Goal: Information Seeking & Learning: Compare options

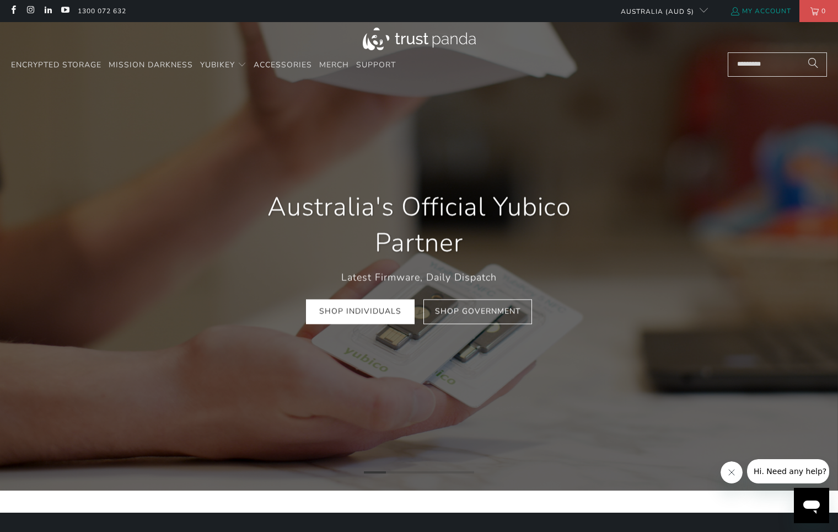
click at [763, 13] on link "My Account" at bounding box center [760, 11] width 61 height 12
click at [759, 9] on link "My Account" at bounding box center [760, 11] width 61 height 12
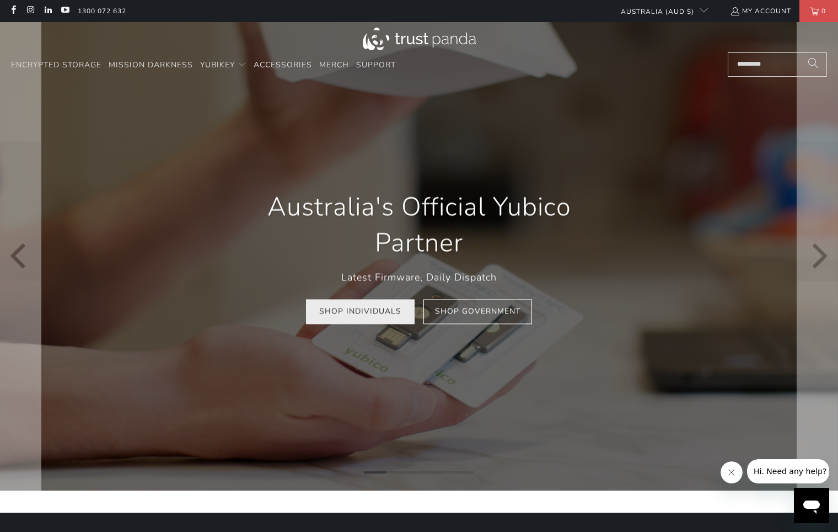
click at [350, 310] on link "Shop Individuals" at bounding box center [360, 311] width 109 height 25
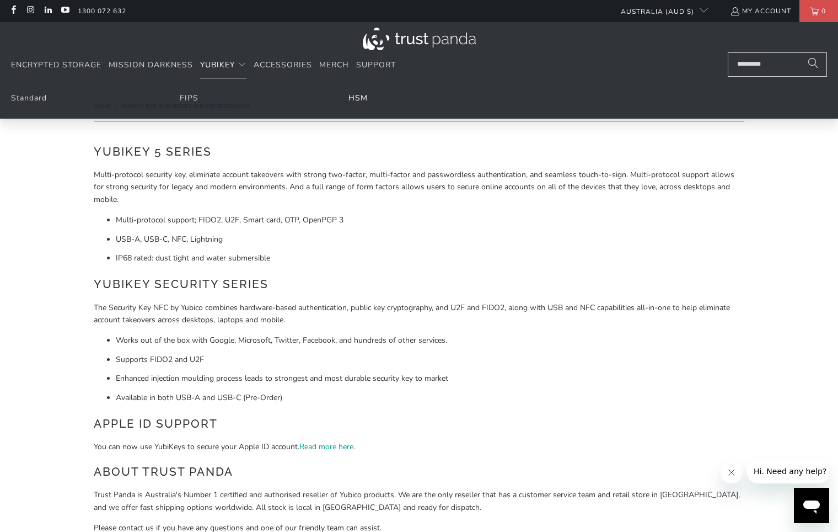
click at [359, 98] on link "HSM" at bounding box center [357, 98] width 19 height 10
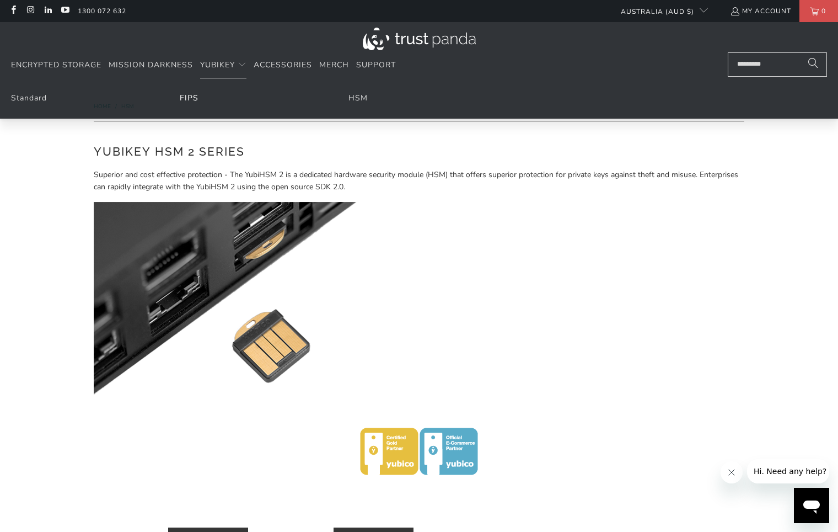
click at [197, 97] on link "FIPS" at bounding box center [189, 98] width 19 height 10
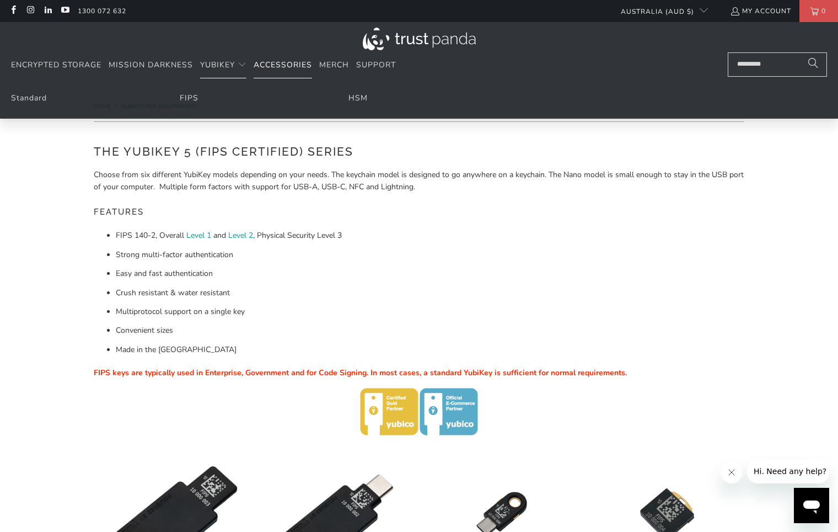
click at [291, 62] on span "Accessories" at bounding box center [283, 65] width 58 height 10
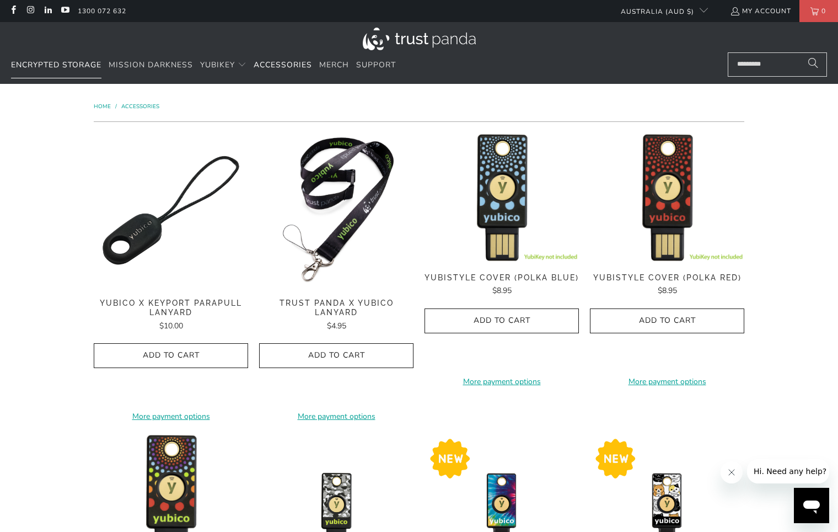
click at [72, 69] on span "Encrypted Storage" at bounding box center [56, 65] width 90 height 10
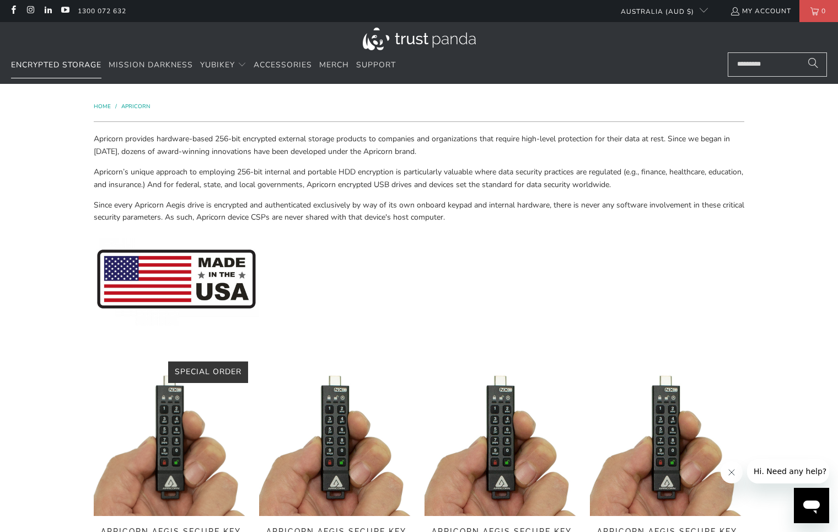
click at [69, 70] on link "Encrypted Storage" at bounding box center [56, 65] width 90 height 26
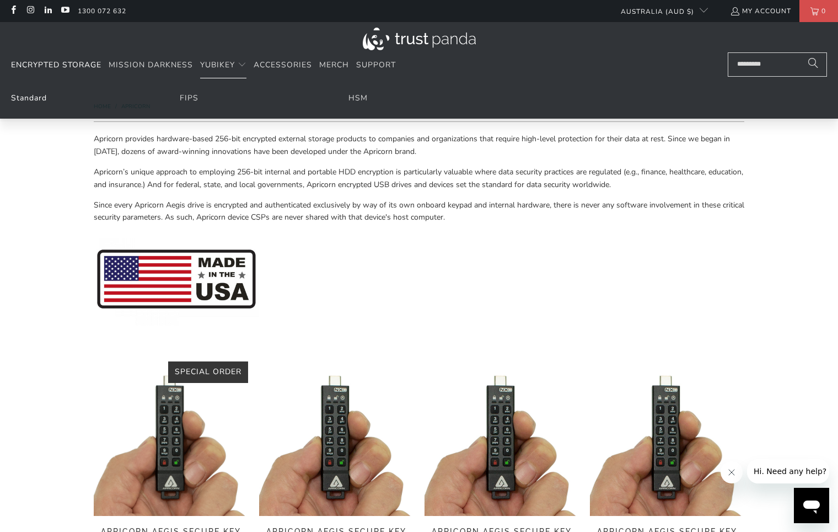
click at [36, 99] on link "Standard" at bounding box center [29, 98] width 36 height 10
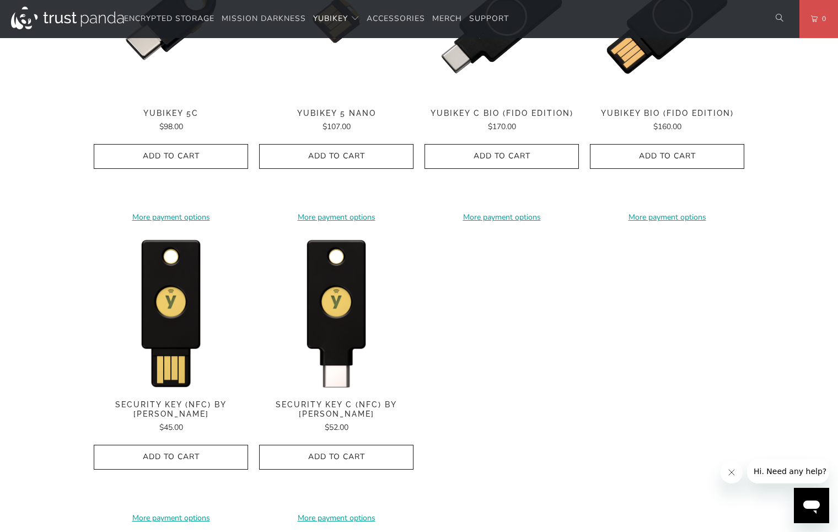
scroll to position [1059, 0]
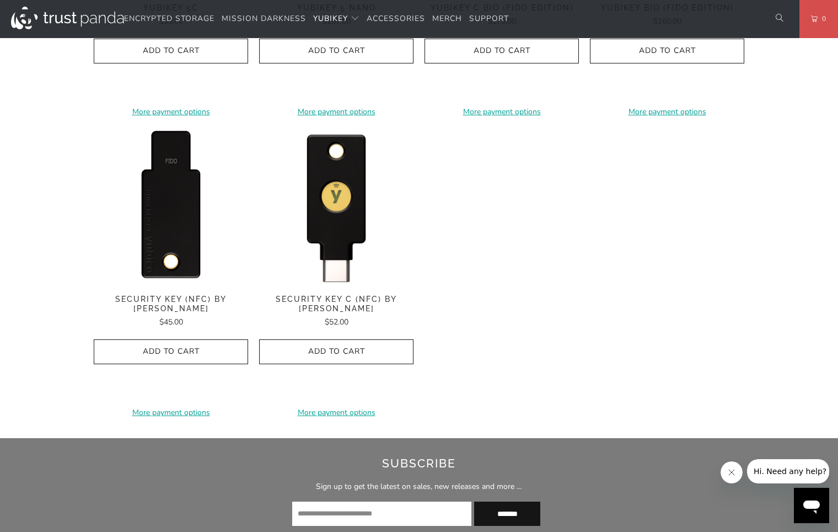
click at [171, 213] on img at bounding box center [171, 206] width 154 height 154
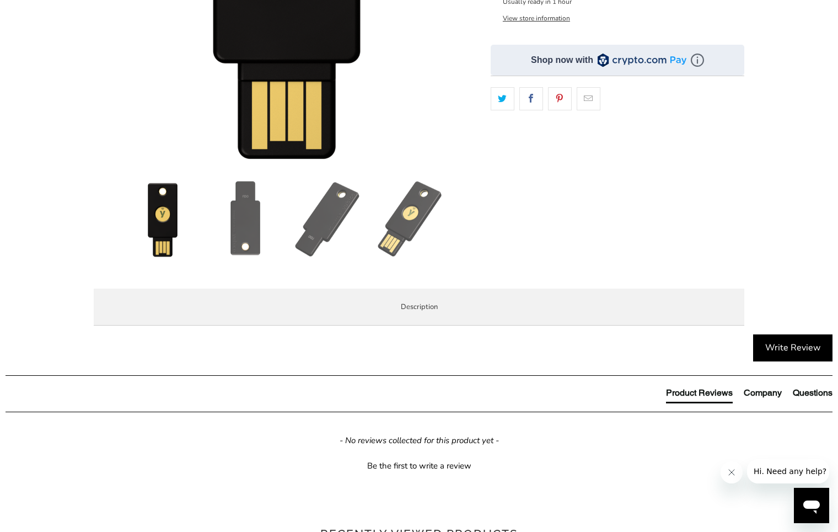
scroll to position [331, 0]
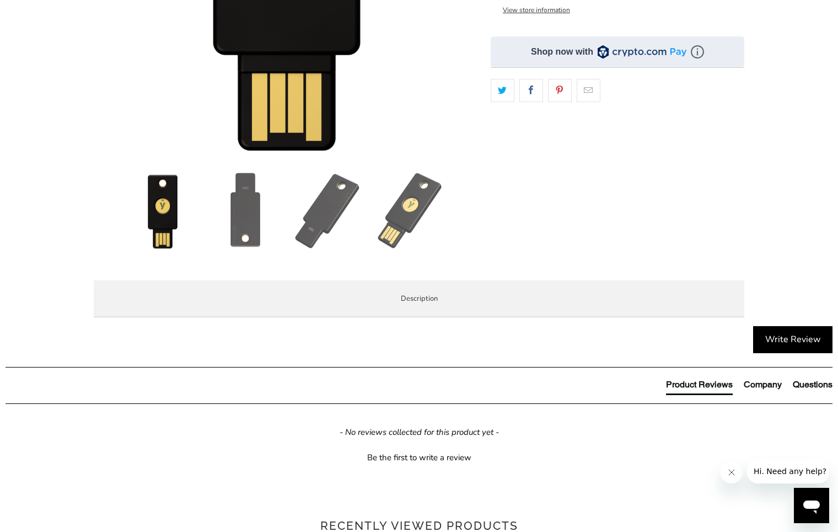
click at [0, 0] on span "Specifications" at bounding box center [0, 0] width 0 height 0
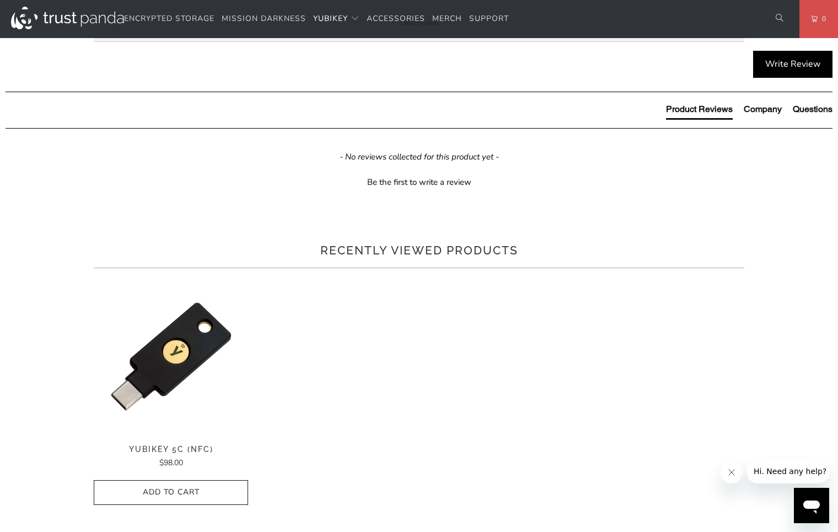
scroll to position [529, 0]
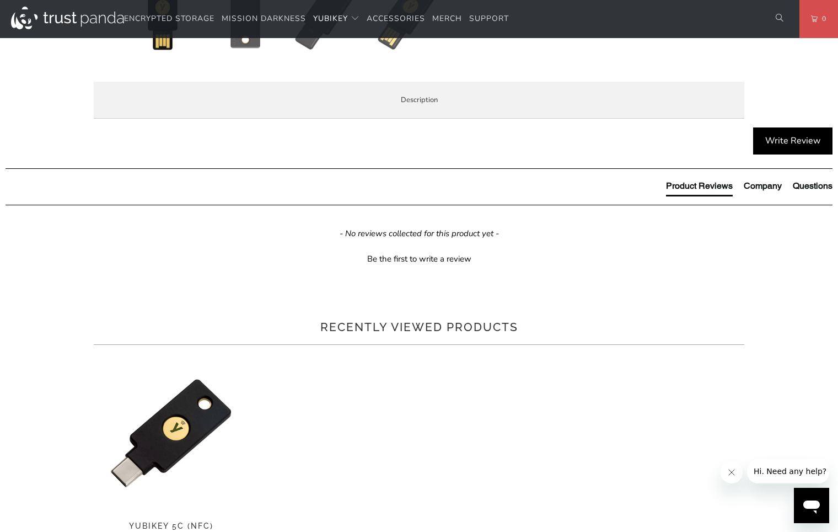
click at [0, 0] on span "Overview" at bounding box center [0, 0] width 0 height 0
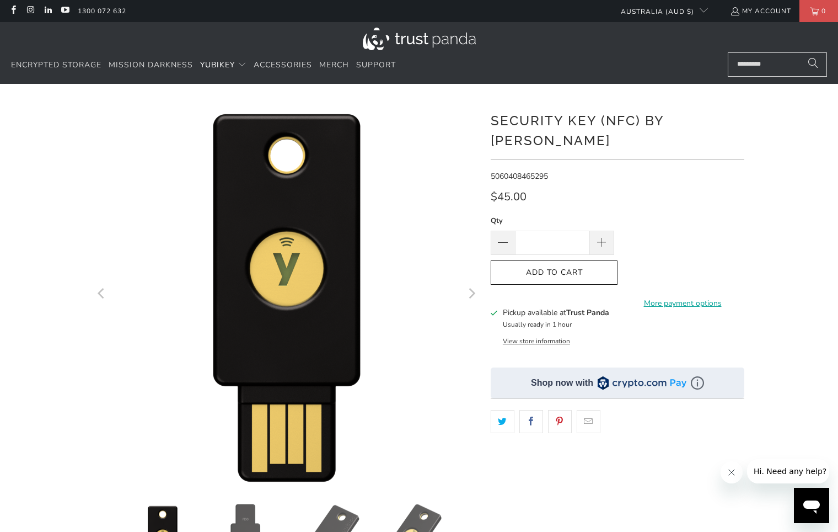
scroll to position [0, 0]
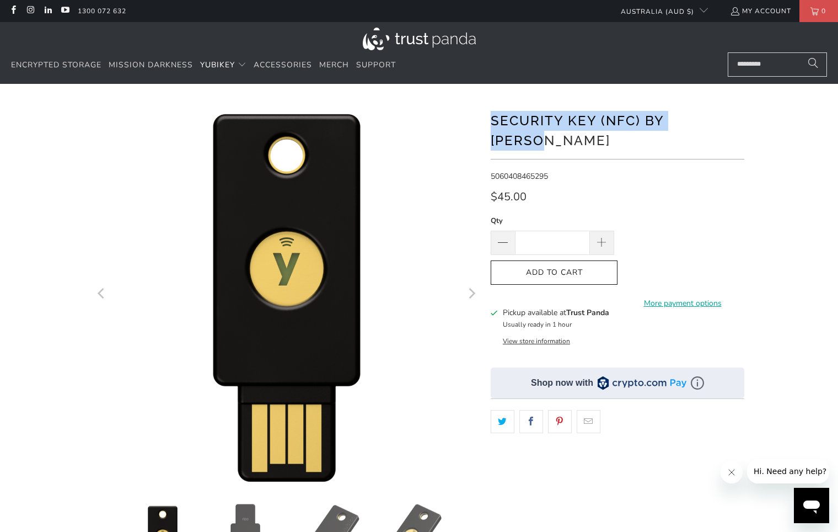
drag, startPoint x: 745, startPoint y: 119, endPoint x: 488, endPoint y: 127, distance: 257.1
click at [487, 127] on div at bounding box center [419, 378] width 662 height 556
copy h1 "Security Key (NFC) by Yubico"
click at [68, 64] on span "Encrypted Storage" at bounding box center [56, 65] width 90 height 10
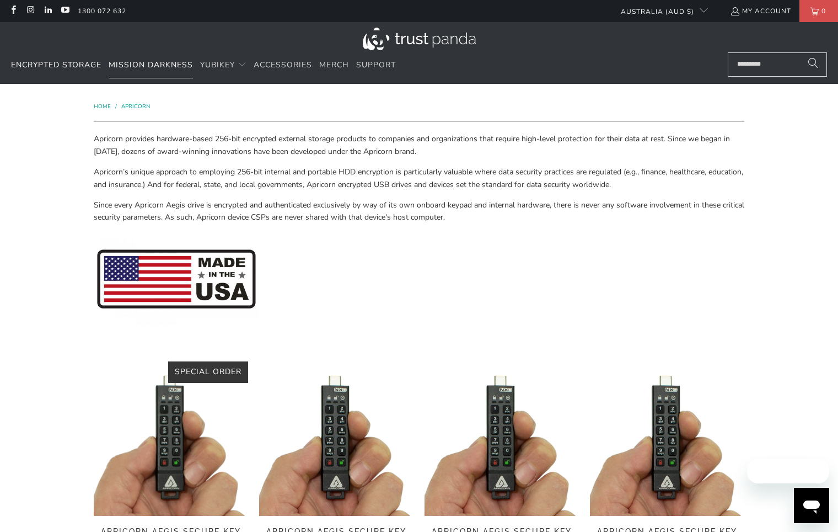
click at [153, 71] on link "Mission Darkness" at bounding box center [151, 65] width 84 height 26
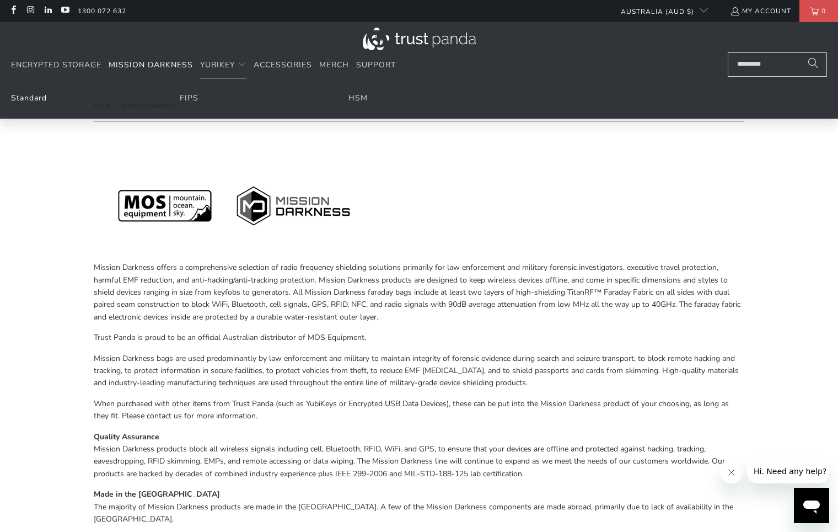
click at [19, 98] on link "Standard" at bounding box center [29, 98] width 36 height 10
